Goal: Information Seeking & Learning: Learn about a topic

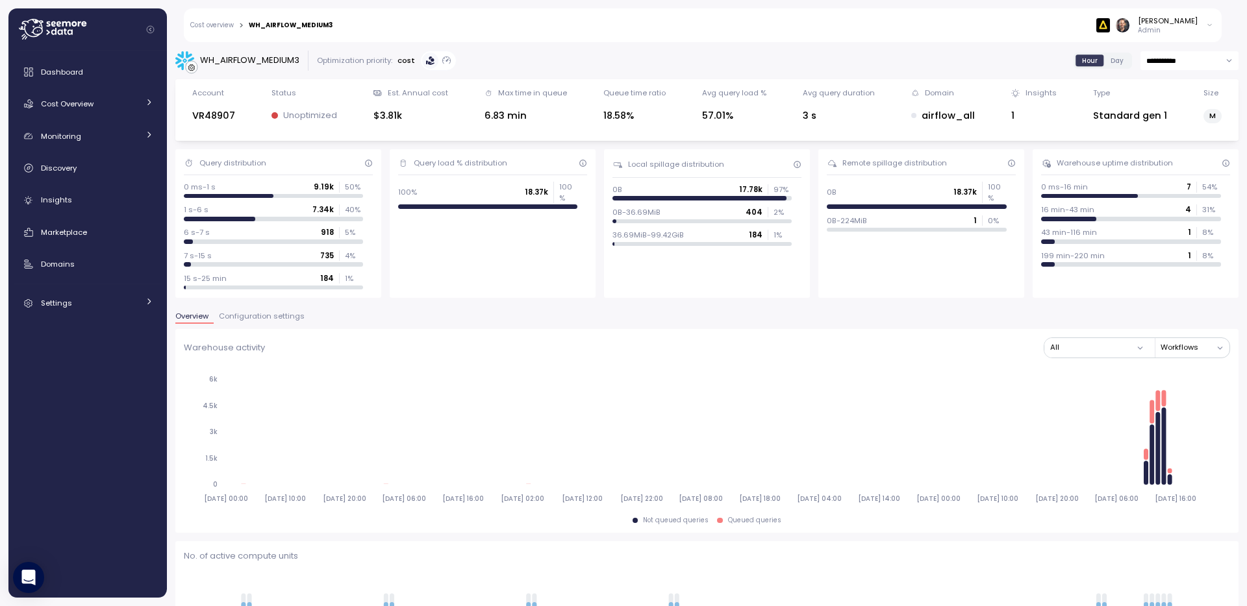
scroll to position [140, 0]
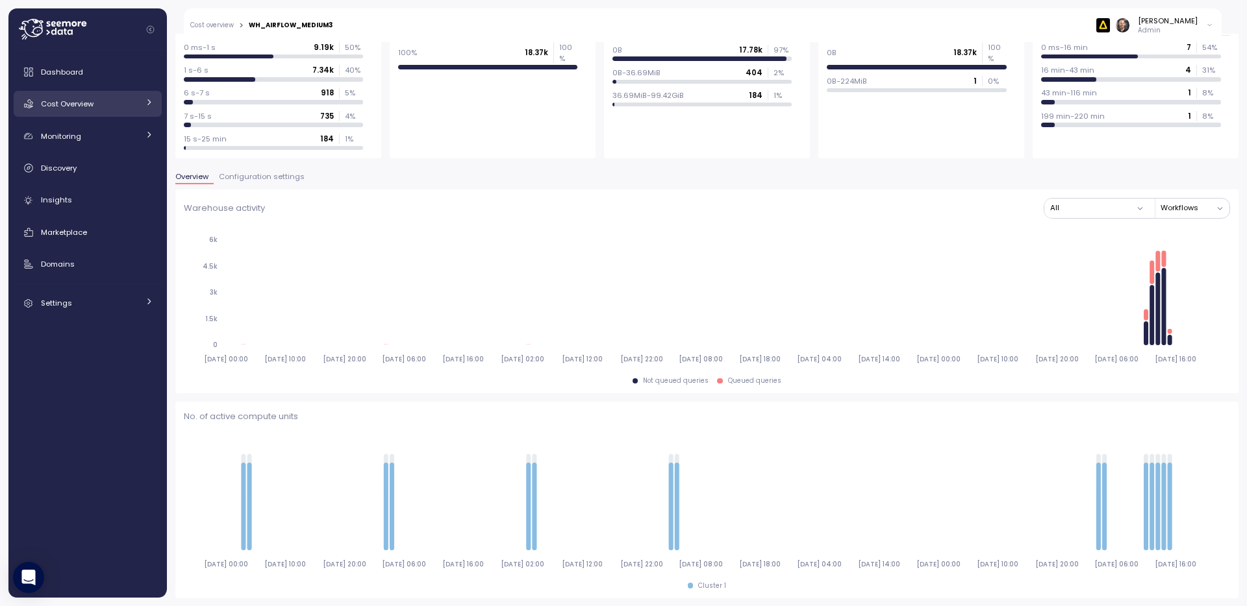
click at [51, 98] on div "Cost Overview" at bounding box center [89, 103] width 97 height 13
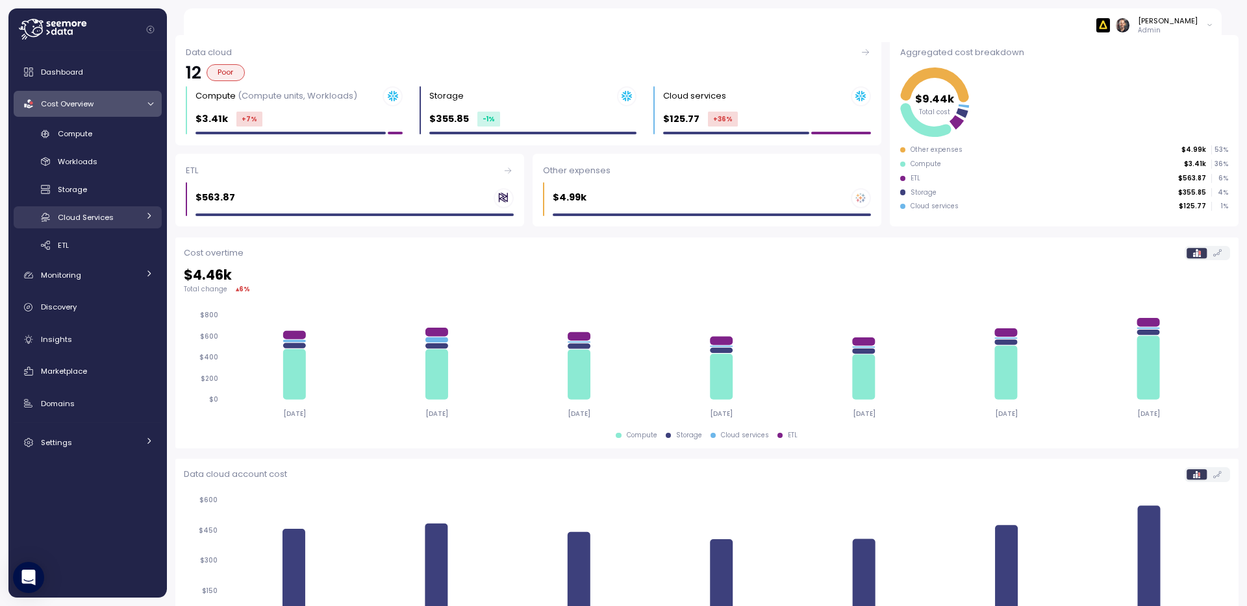
scroll to position [141, 0]
click at [110, 217] on span "Cloud Services" at bounding box center [86, 217] width 56 height 10
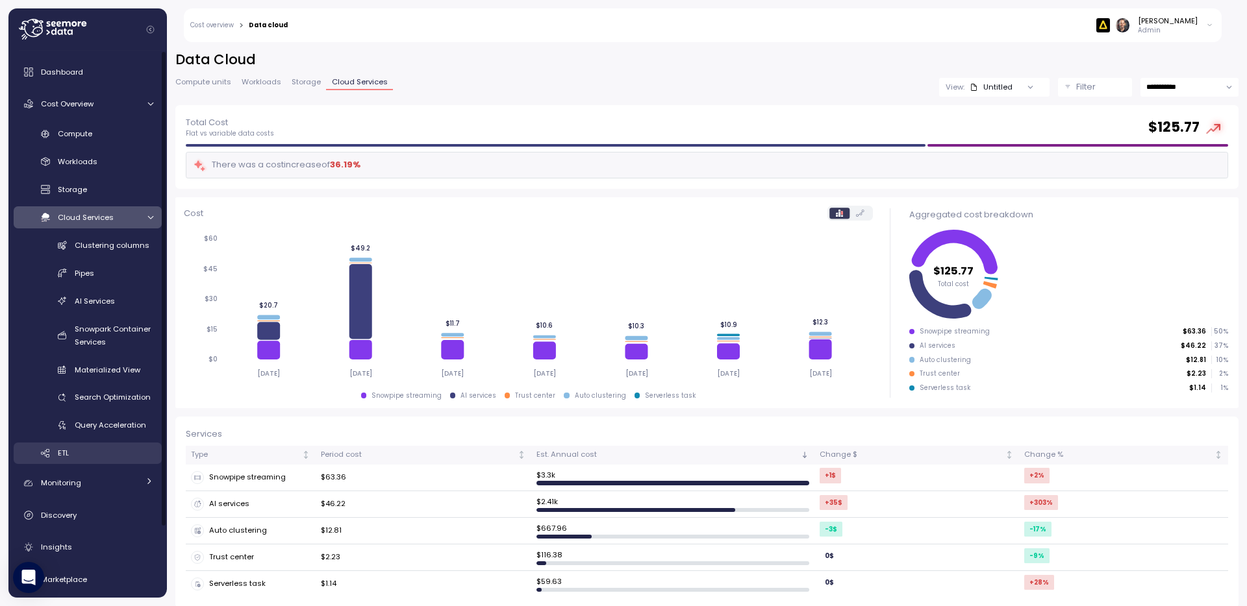
click at [66, 452] on span "ETL" at bounding box center [63, 453] width 11 height 10
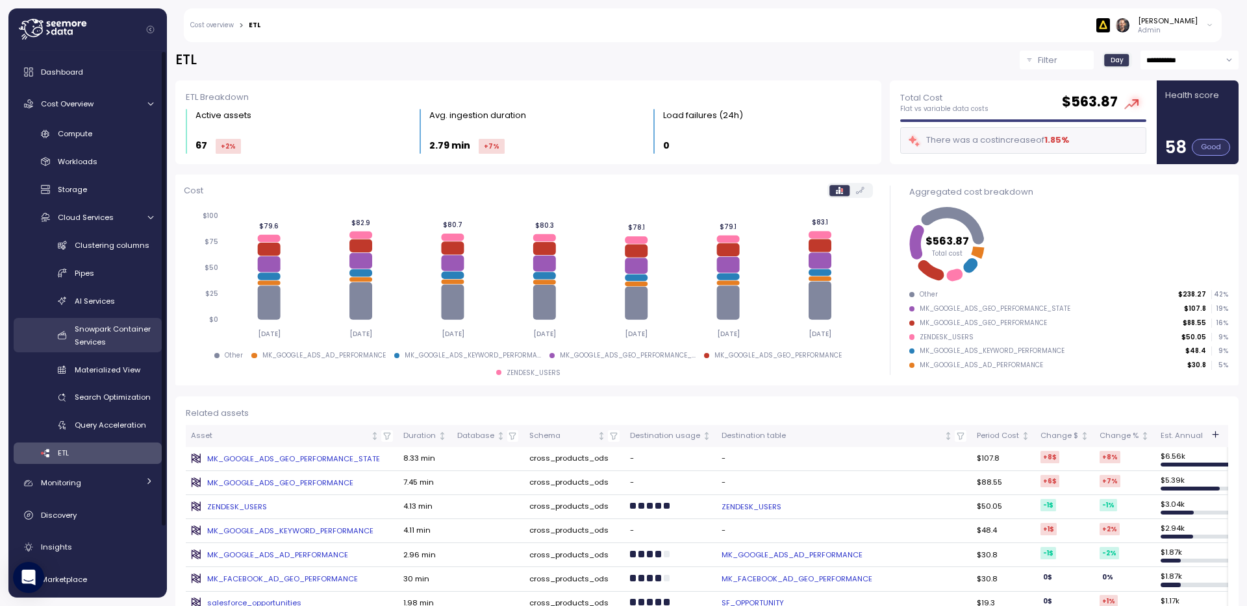
click at [113, 332] on span "Snowpark Container Services" at bounding box center [113, 335] width 76 height 23
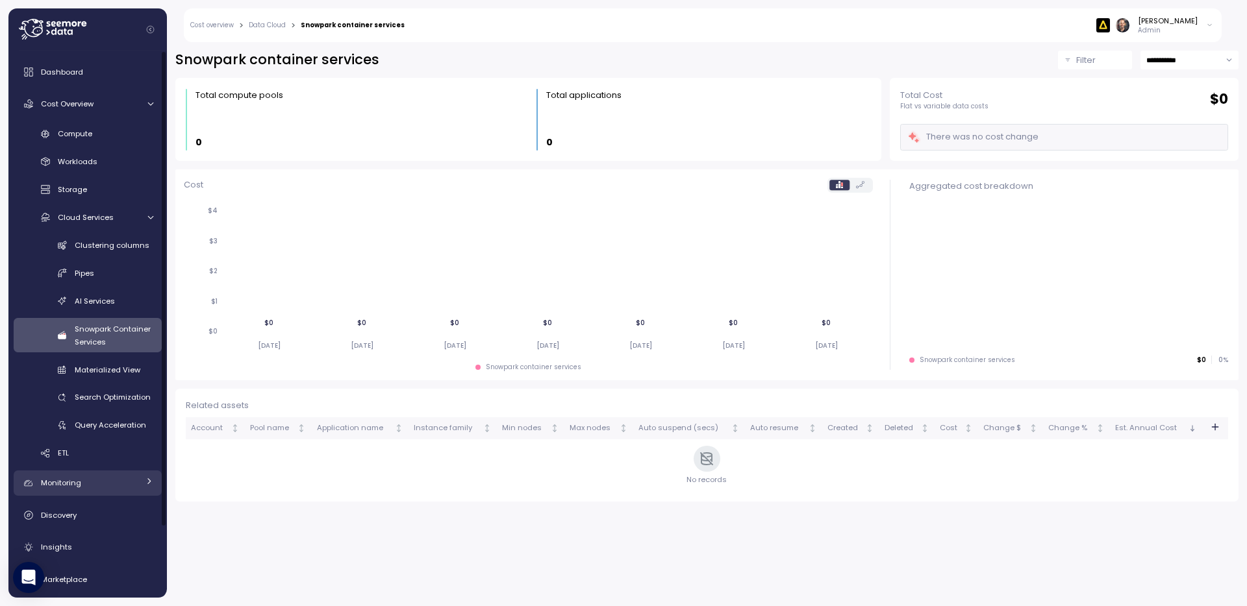
click at [77, 483] on span "Monitoring" at bounding box center [61, 483] width 40 height 10
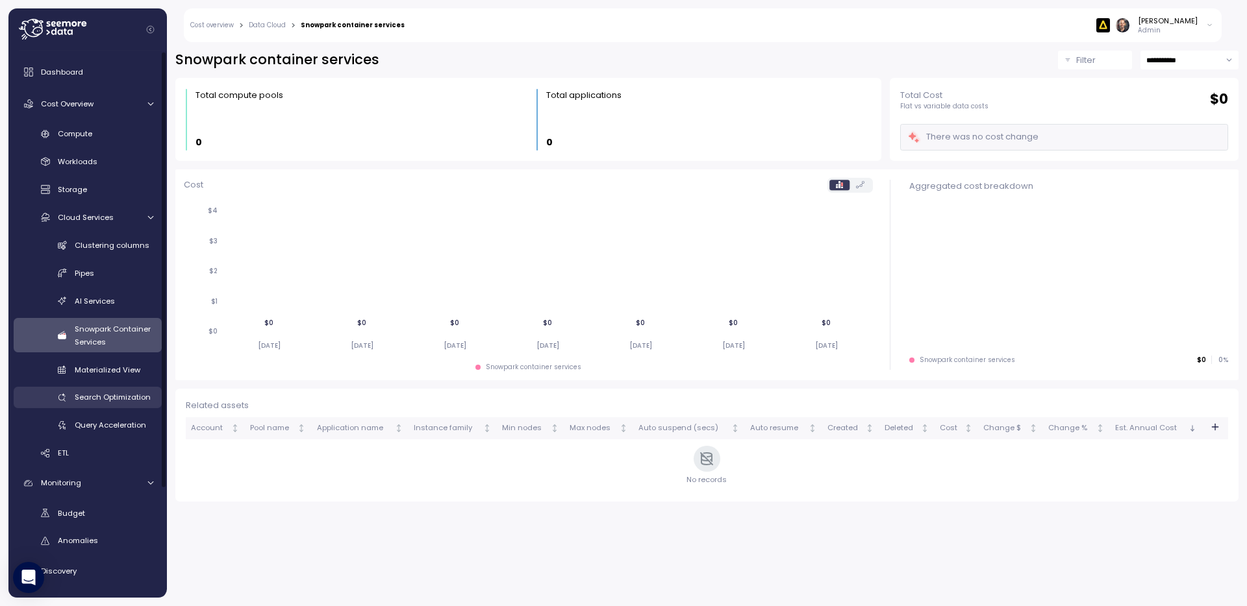
scroll to position [3, 0]
click at [88, 539] on span "Anomalies" at bounding box center [78, 538] width 40 height 10
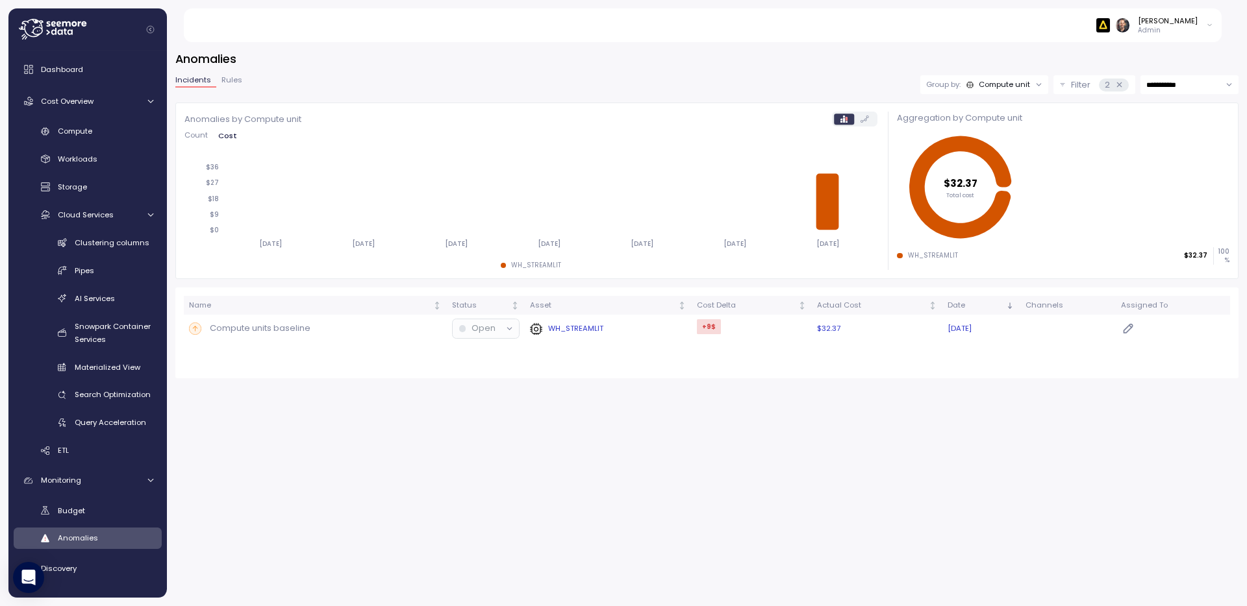
click at [570, 329] on p "WH_STREAMLIT" at bounding box center [575, 328] width 55 height 10
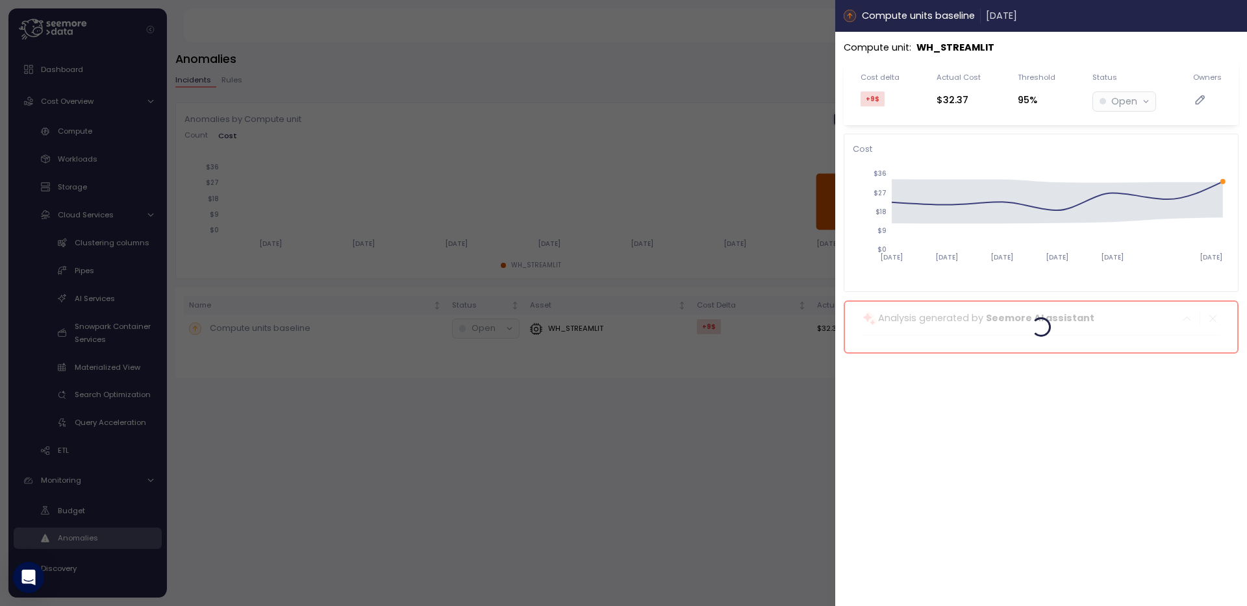
click at [1233, 21] on button "button" at bounding box center [1233, 15] width 15 height 15
